Goal: Communication & Community: Answer question/provide support

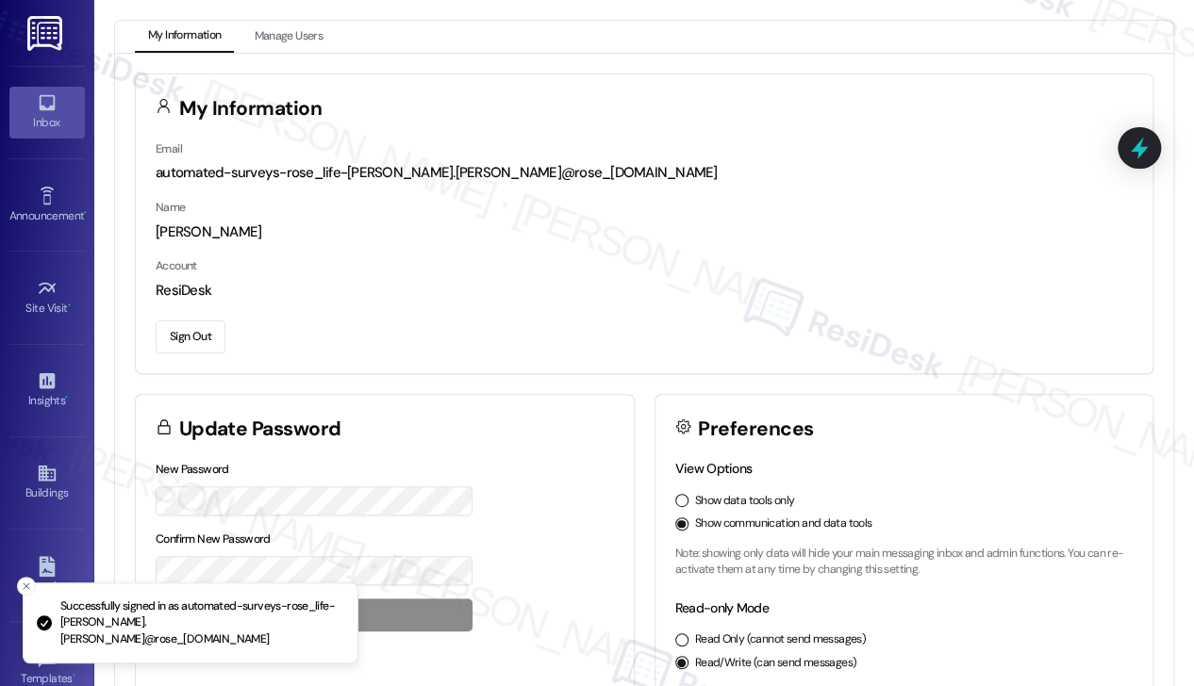
drag, startPoint x: 0, startPoint y: 0, endPoint x: 21, endPoint y: 101, distance: 103.0
click at [21, 101] on link "Inbox" at bounding box center [46, 112] width 75 height 51
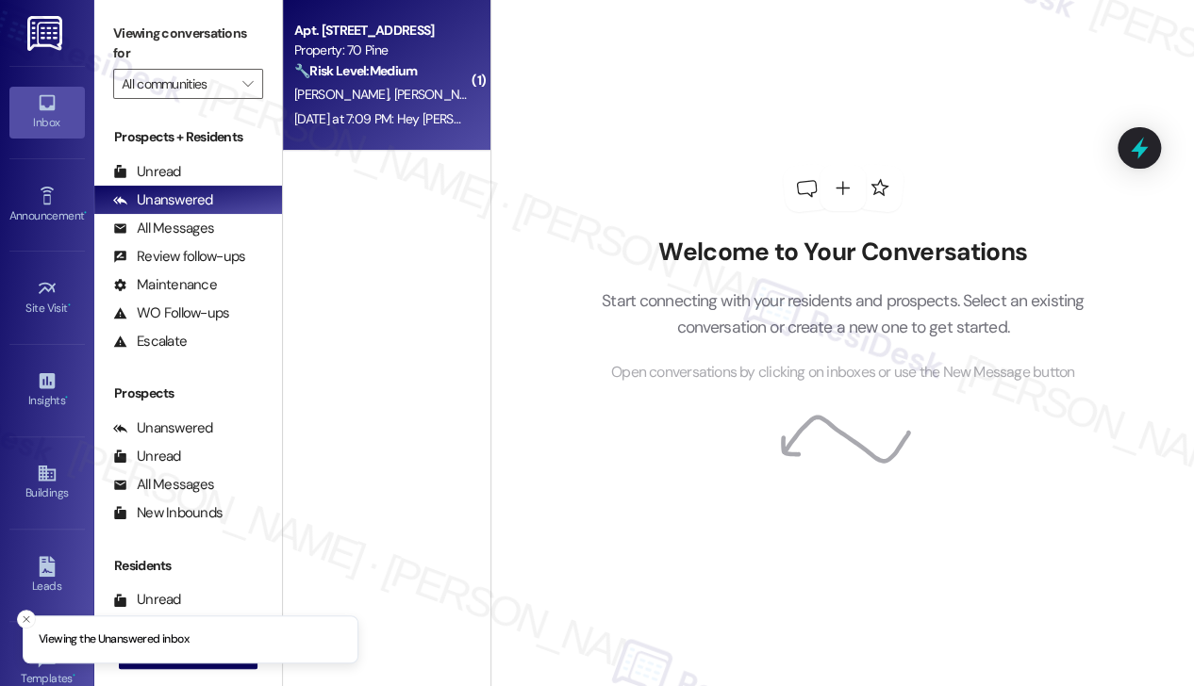
click at [365, 117] on div "[DATE] at 7:09 PM: Hey [PERSON_NAME] and [PERSON_NAME], we appreciate your text…" at bounding box center [779, 118] width 970 height 17
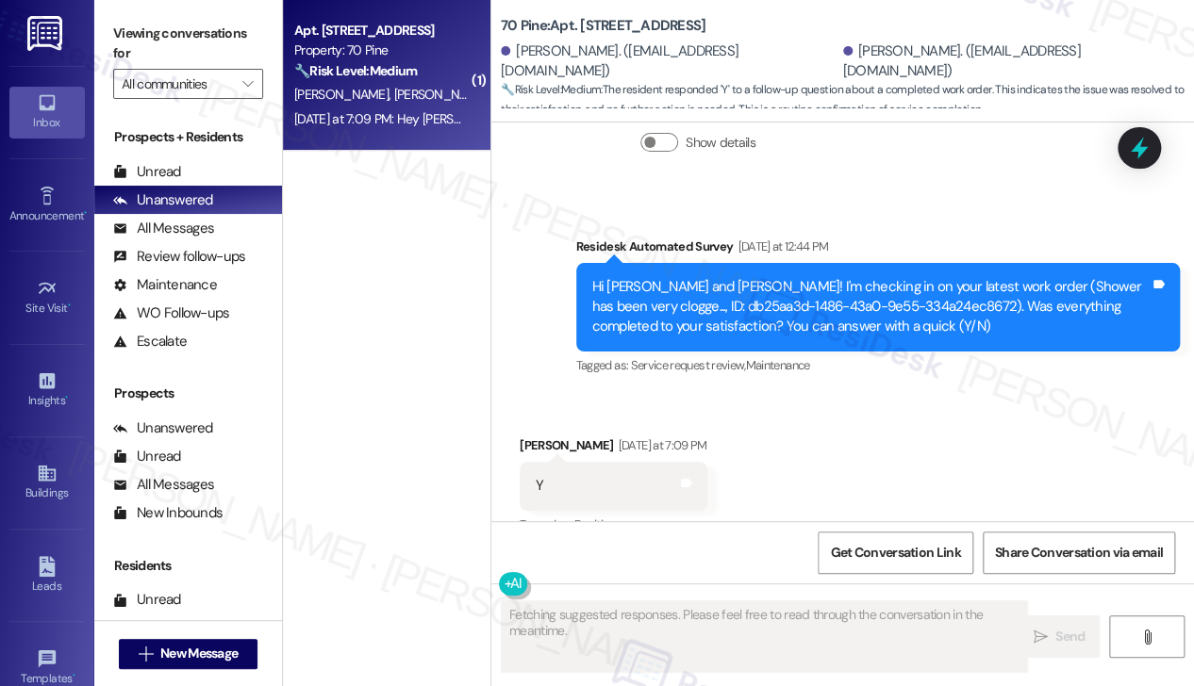
scroll to position [464, 0]
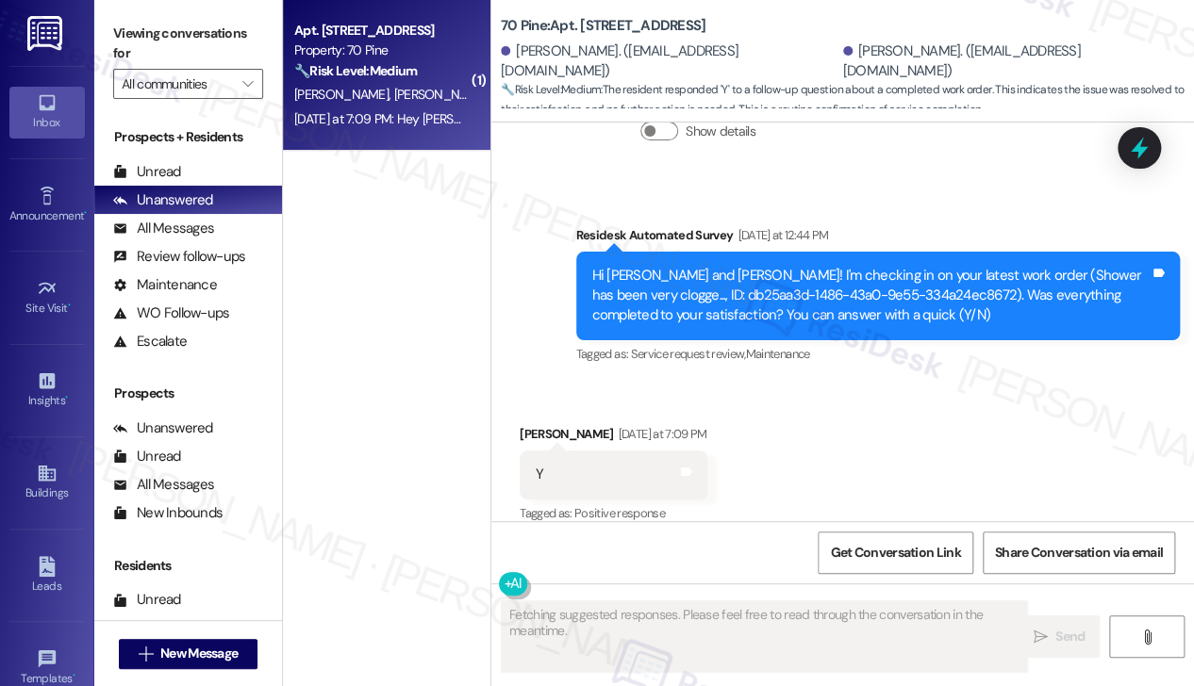
click at [728, 266] on div "Hi [PERSON_NAME] and [PERSON_NAME]! I'm checking in on your latest work order (…" at bounding box center [871, 296] width 558 height 60
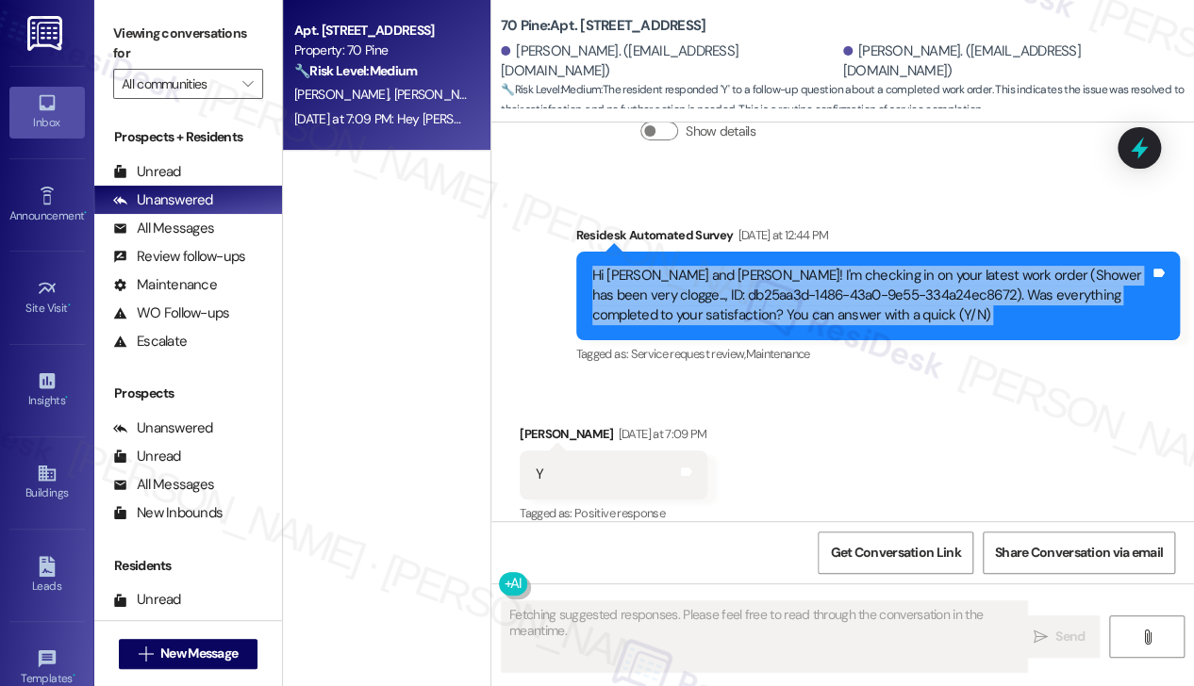
click at [728, 266] on div "Hi [PERSON_NAME] and [PERSON_NAME]! I'm checking in on your latest work order (…" at bounding box center [871, 296] width 558 height 60
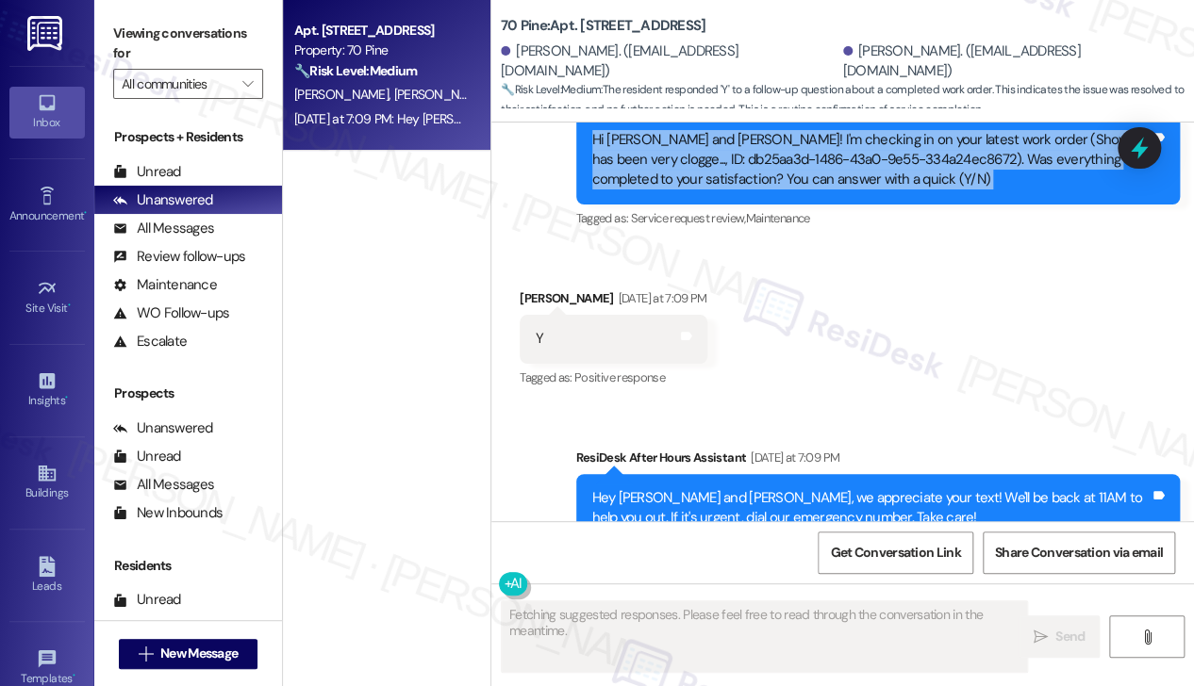
scroll to position [643, 0]
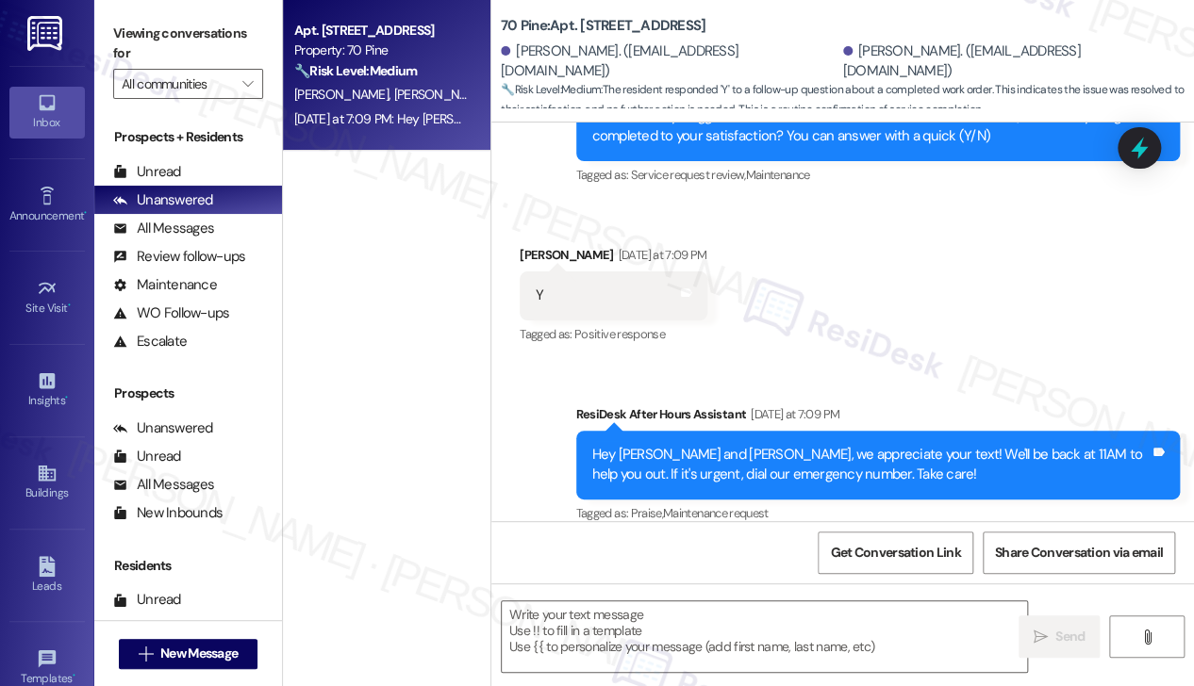
click at [198, 14] on div "Viewing conversations for All communities " at bounding box center [188, 59] width 188 height 118
click at [679, 610] on textarea at bounding box center [764, 637] width 525 height 71
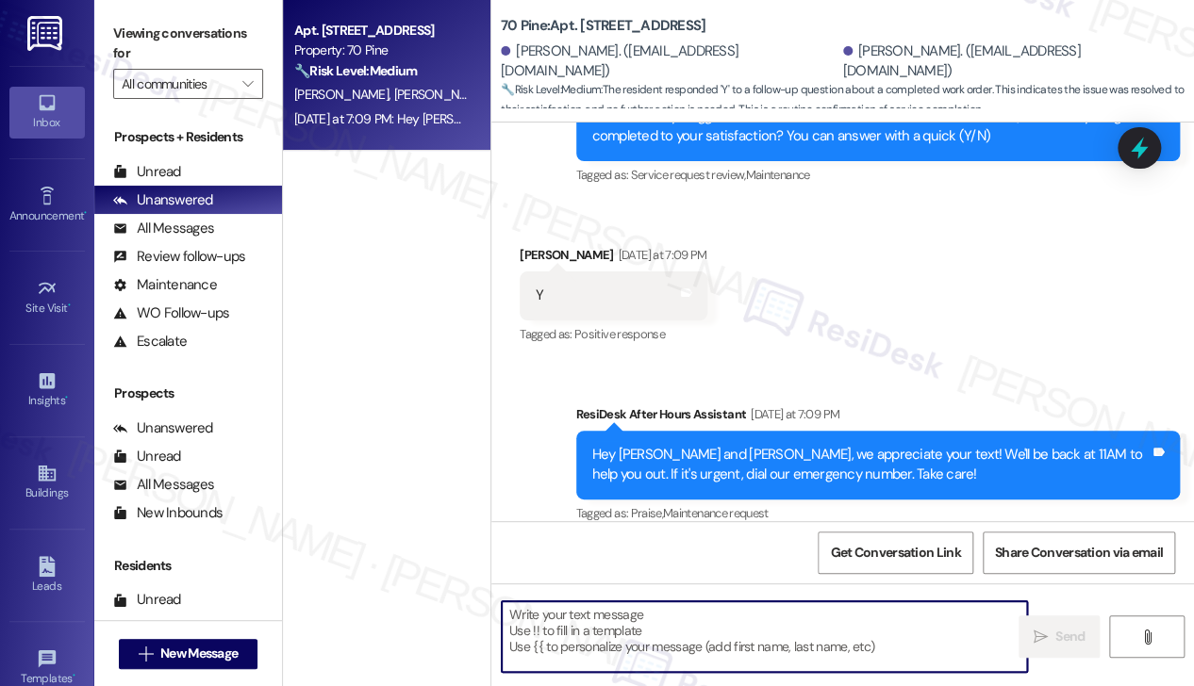
paste textarea "Hi {{first_name}}! I'm glad to hear that the latest work order was completed to…"
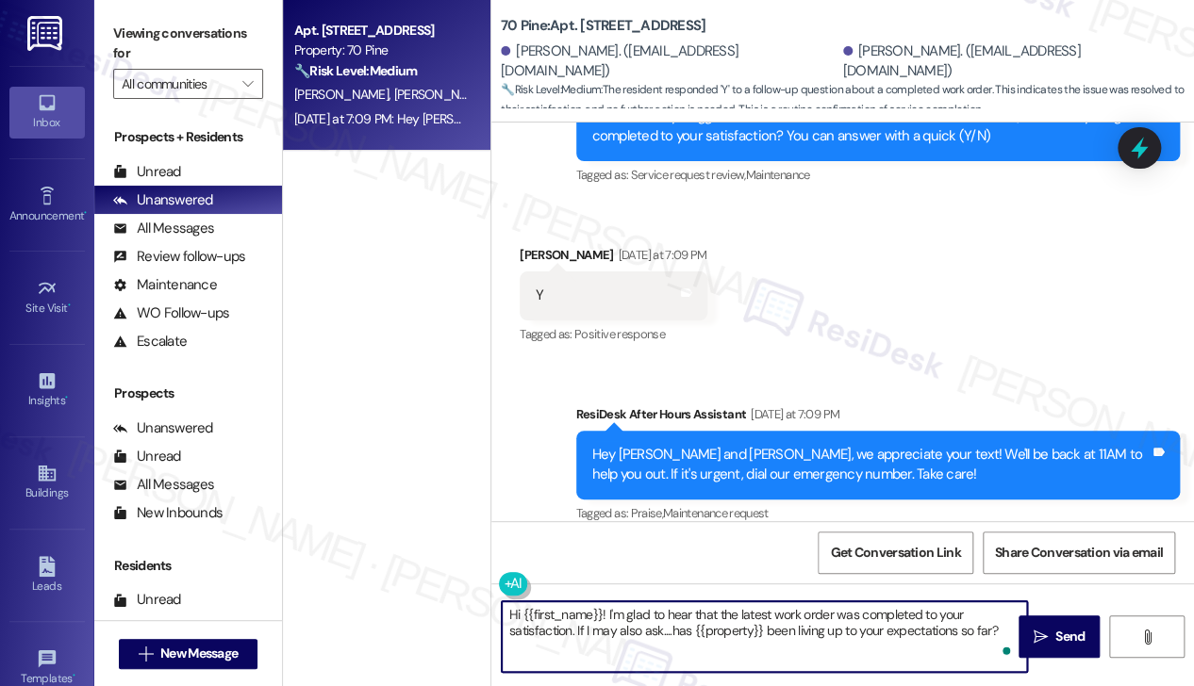
click at [559, 245] on div "[PERSON_NAME] [DATE] at 7:09 PM" at bounding box center [614, 258] width 188 height 26
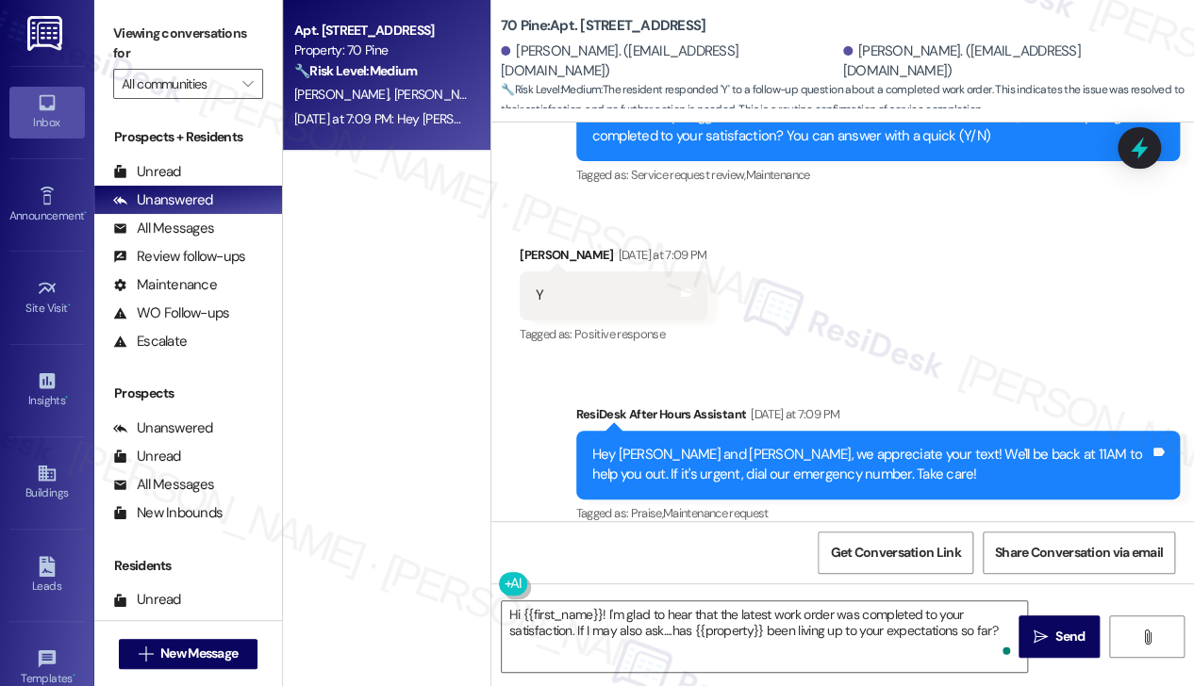
click at [505, 231] on div "Received via SMS [PERSON_NAME] [DATE] at 7:09 PM Y Tags and notes Tagged as: Po…" at bounding box center [613, 296] width 216 height 131
copy div "Lauren"
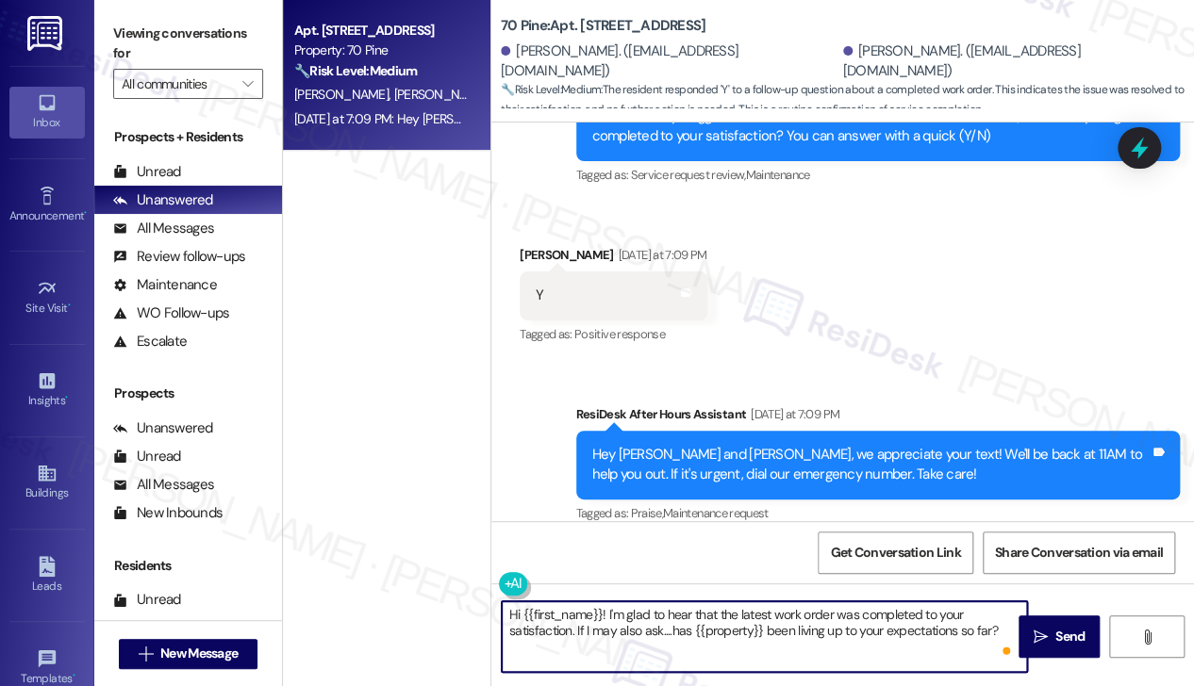
drag, startPoint x: 521, startPoint y: 616, endPoint x: 601, endPoint y: 610, distance: 79.4
click at [601, 610] on textarea "Hi {{first_name}}! I'm glad to hear that the latest work order was completed to…" at bounding box center [764, 637] width 525 height 71
paste textarea "Lauren"
type textarea "Hi [PERSON_NAME]! I'm glad to hear that the latest work order was completed to …"
click at [746, 614] on textarea "Hi [PERSON_NAME]! I'm glad to hear that the latest work order was completed to …" at bounding box center [764, 637] width 525 height 71
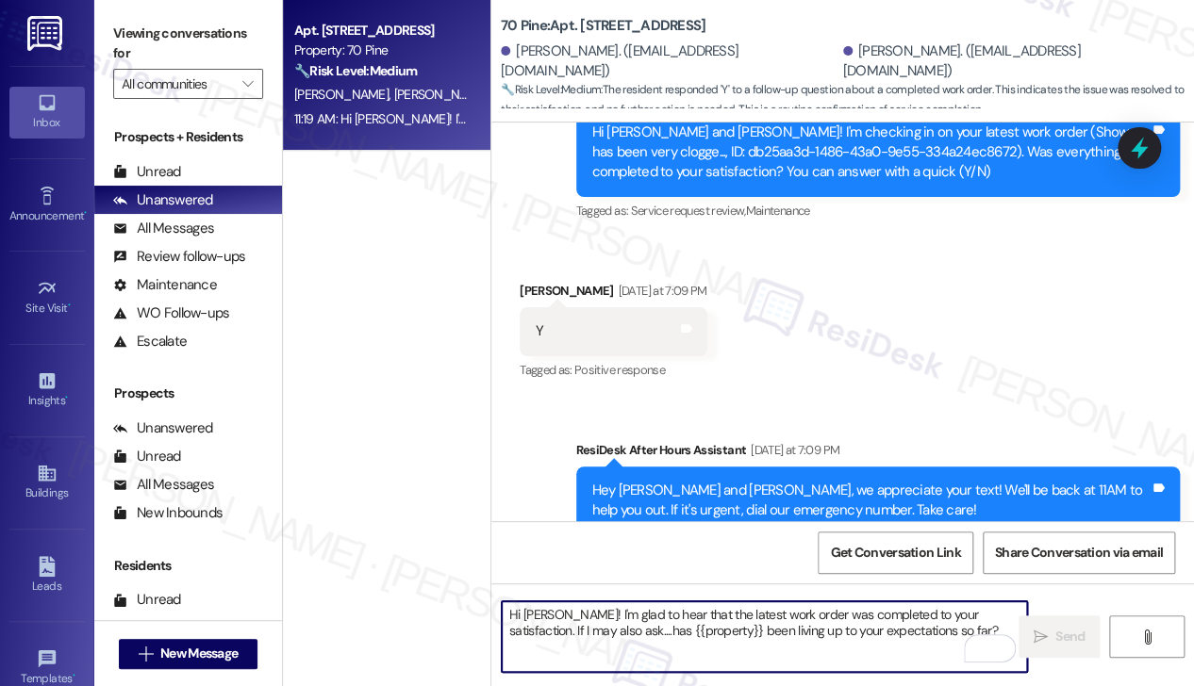
scroll to position [795, 0]
